Goal: Navigation & Orientation: Go to known website

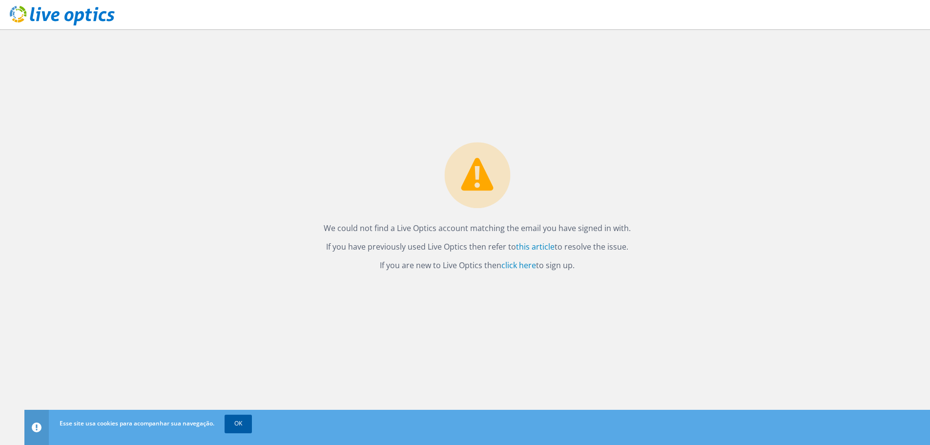
click at [249, 420] on link "OK" at bounding box center [238, 424] width 27 height 18
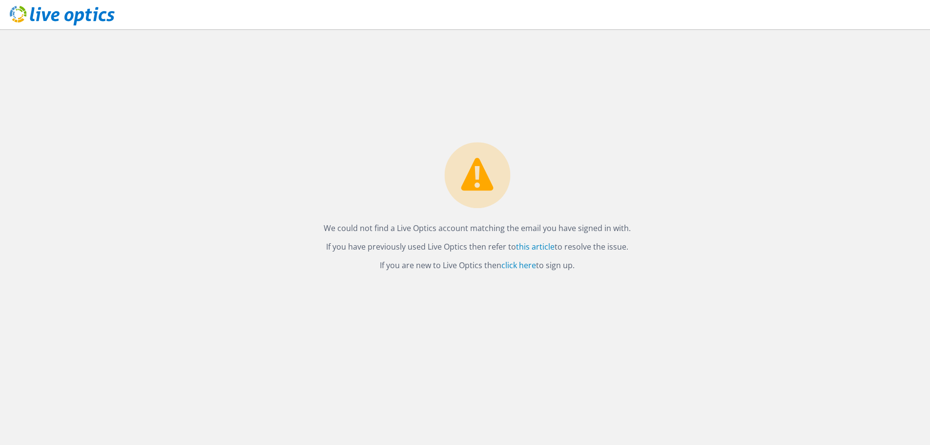
click at [61, 12] on icon at bounding box center [62, 16] width 105 height 20
